Goal: Task Accomplishment & Management: Manage account settings

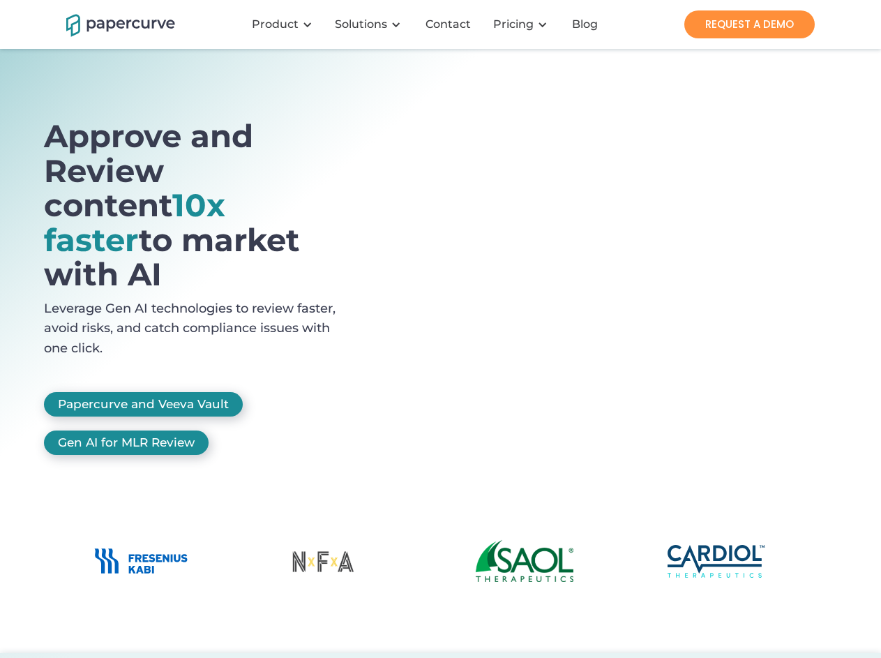
click at [285, 24] on div "Product" at bounding box center [275, 24] width 47 height 14
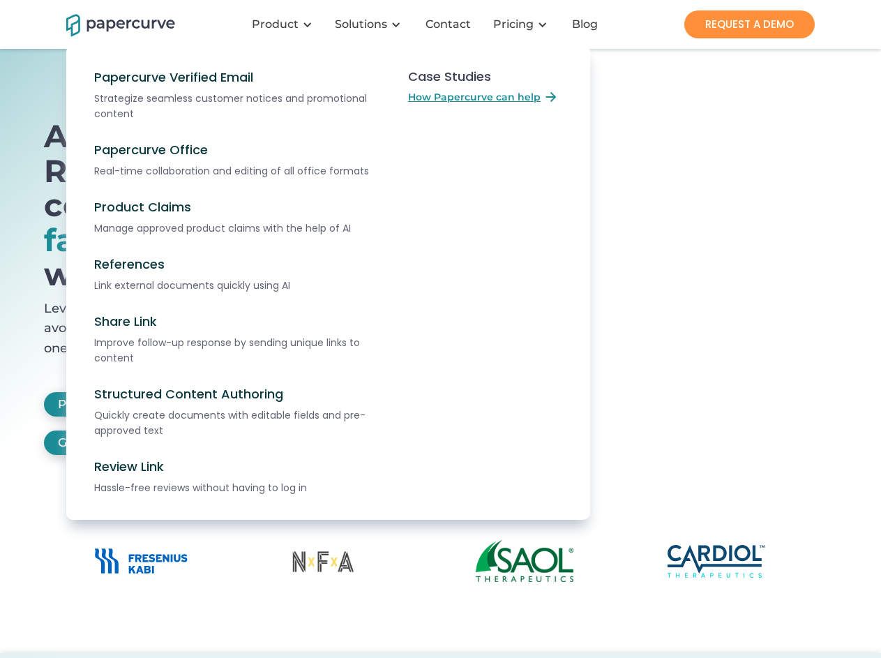
click at [370, 24] on div "Solutions" at bounding box center [361, 24] width 52 height 14
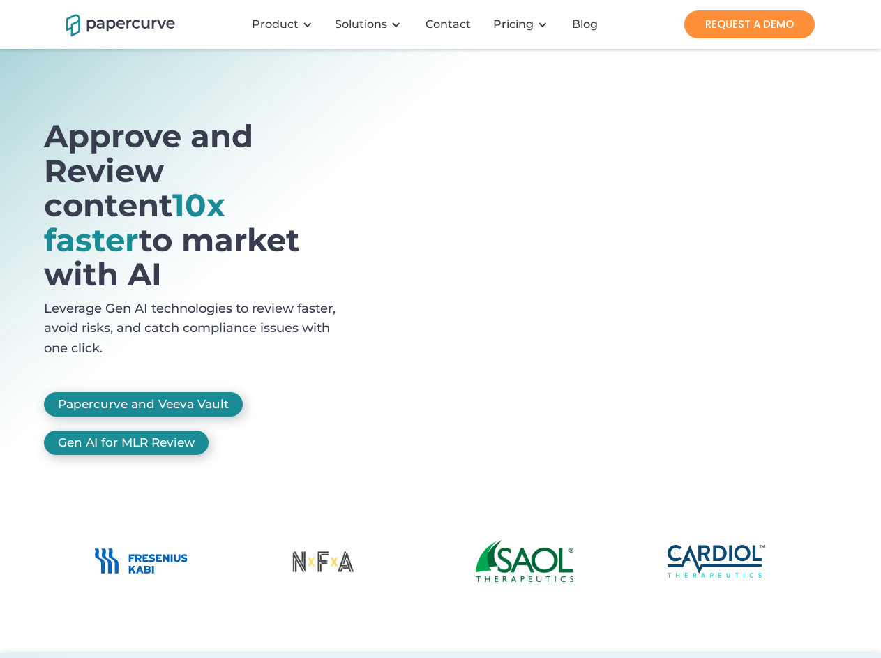
click at [199, 238] on h1 "Approve and Review content 10x faster to market with AI" at bounding box center [199, 205] width 310 height 173
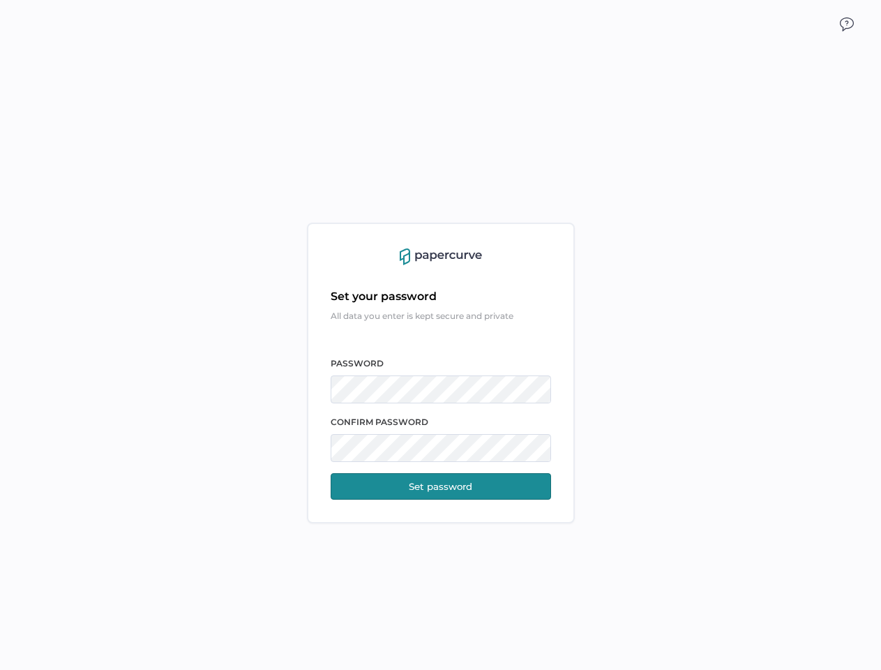
click at [440, 335] on div "Set your password All data you enter is kept secure and private PASSWORD CONFIR…" at bounding box center [441, 394] width 220 height 210
click at [847, 24] on img at bounding box center [847, 24] width 14 height 14
click at [441, 486] on button "Set password" at bounding box center [441, 486] width 220 height 27
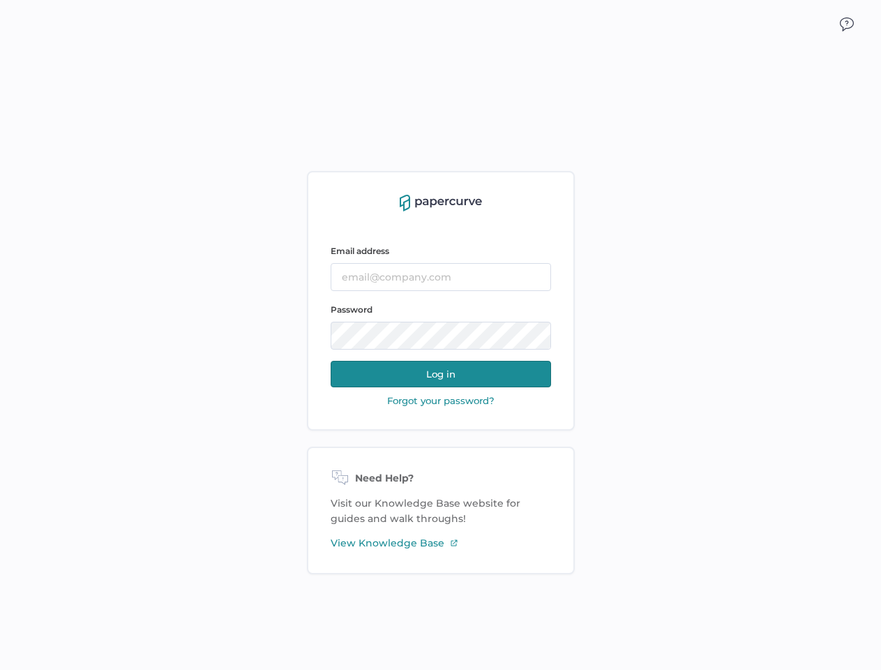
click at [847, 24] on img at bounding box center [847, 24] width 14 height 14
click at [441, 374] on button "Log in" at bounding box center [441, 374] width 220 height 27
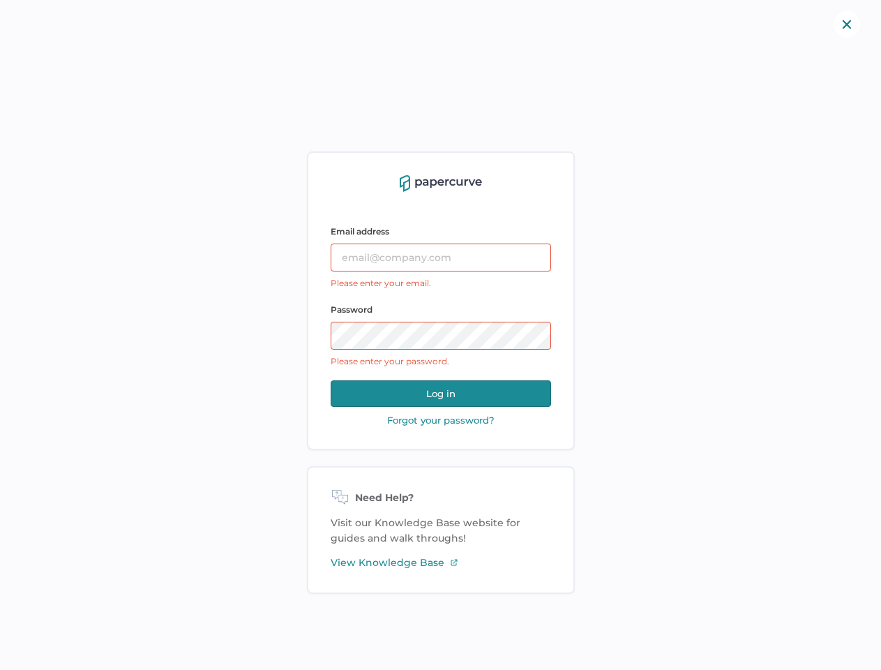
click at [440, 400] on button "Log in" at bounding box center [441, 393] width 220 height 27
